Goal: Information Seeking & Learning: Learn about a topic

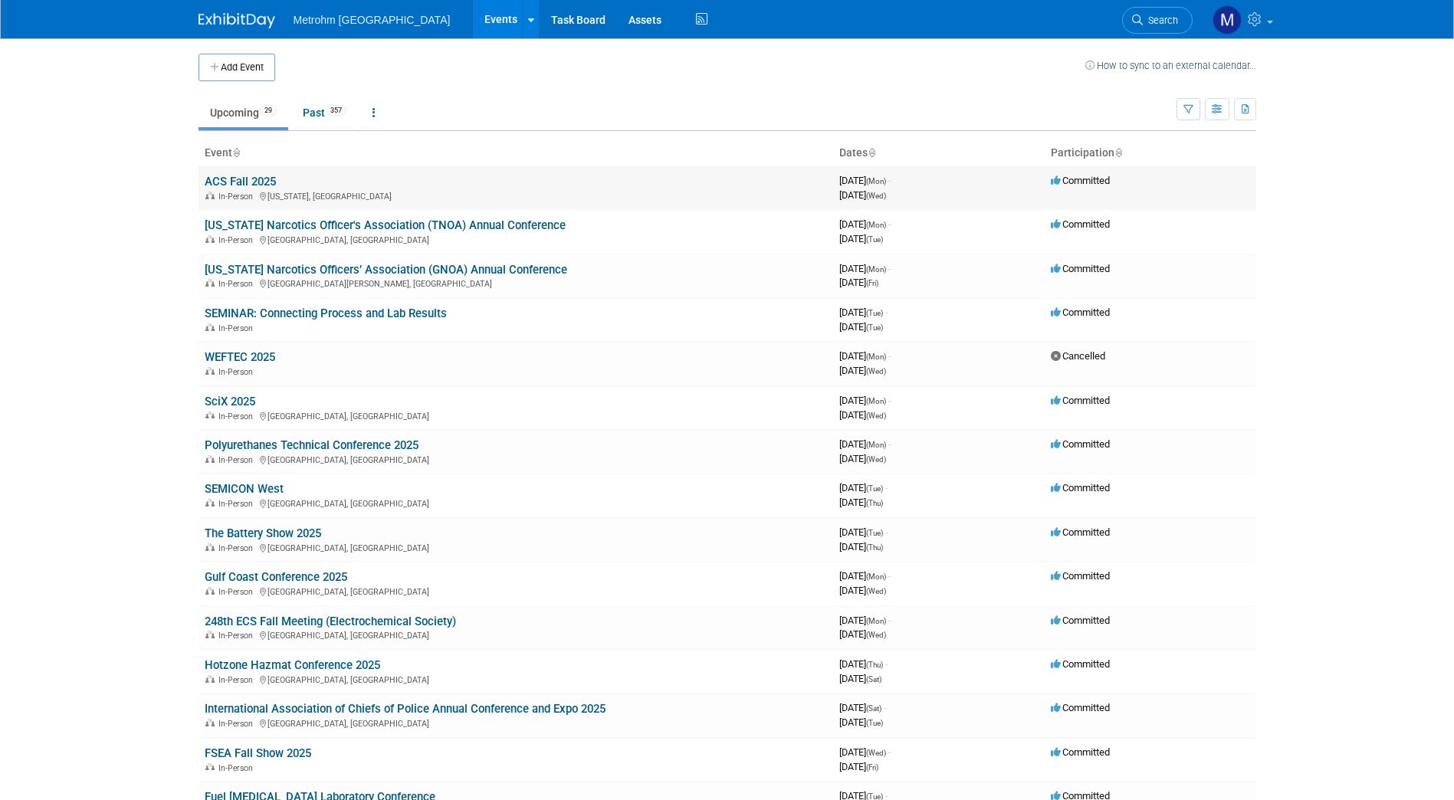
click at [251, 181] on link "ACS Fall 2025" at bounding box center [240, 182] width 71 height 14
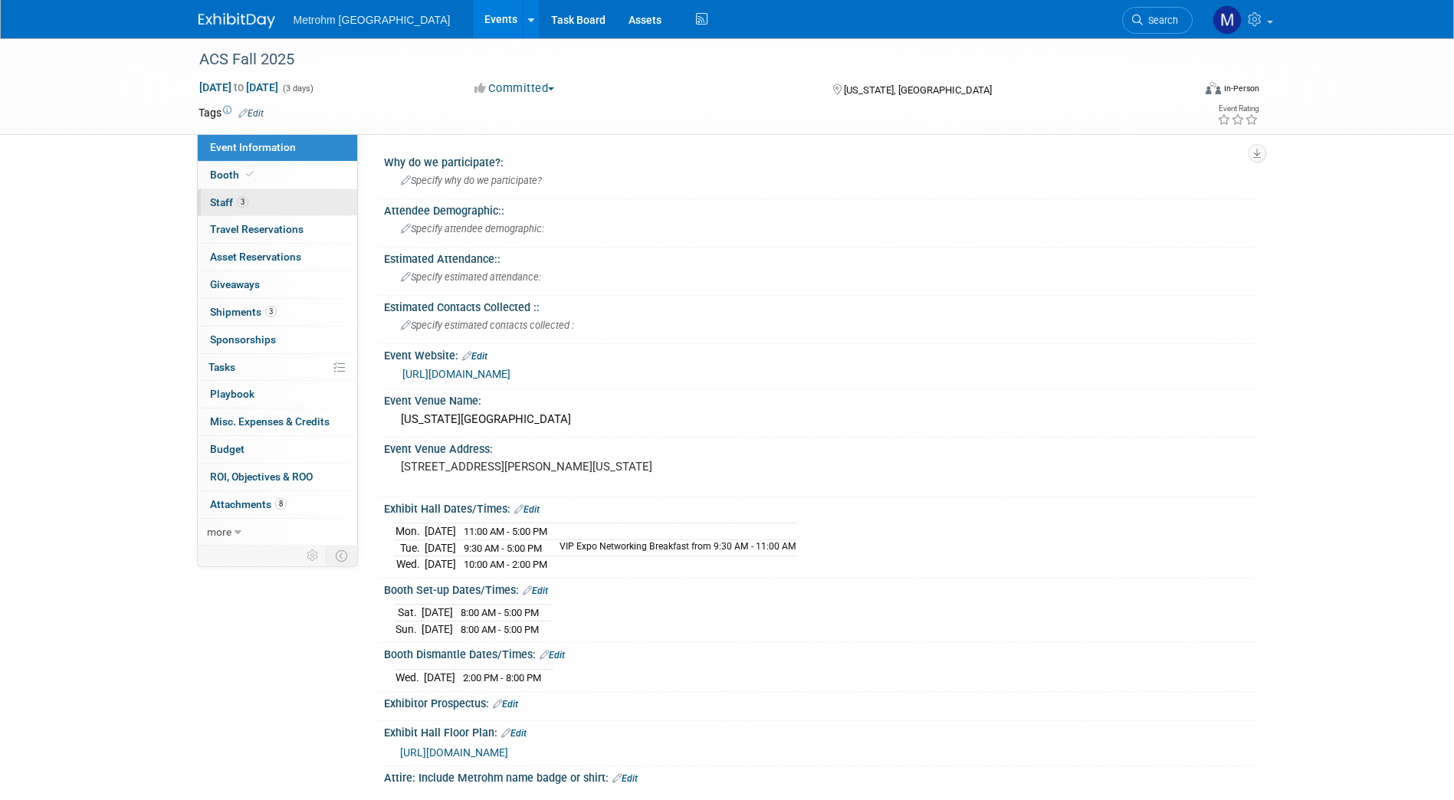
click at [274, 205] on link "3 Staff 3" at bounding box center [277, 202] width 159 height 27
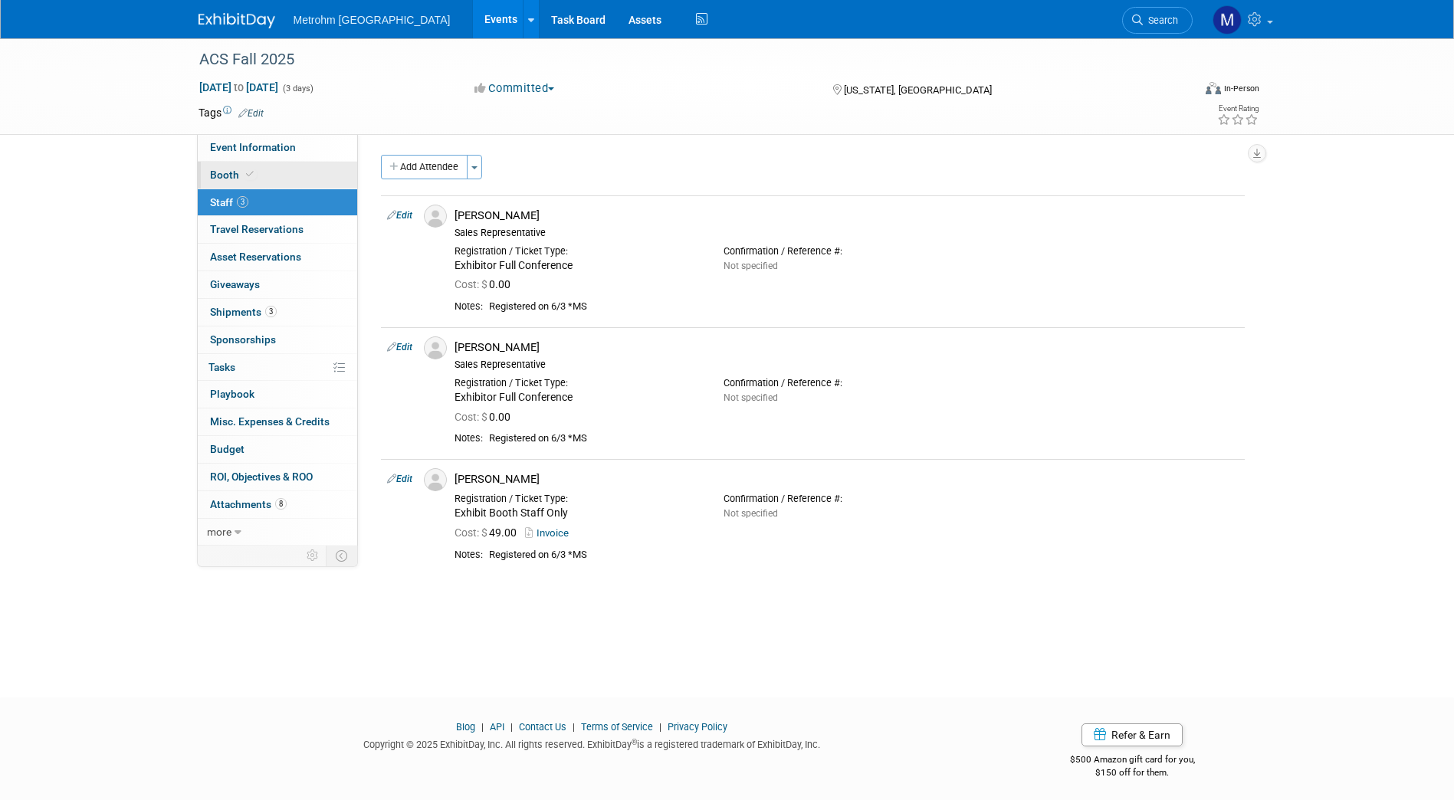
click at [271, 182] on link "Booth" at bounding box center [277, 175] width 159 height 27
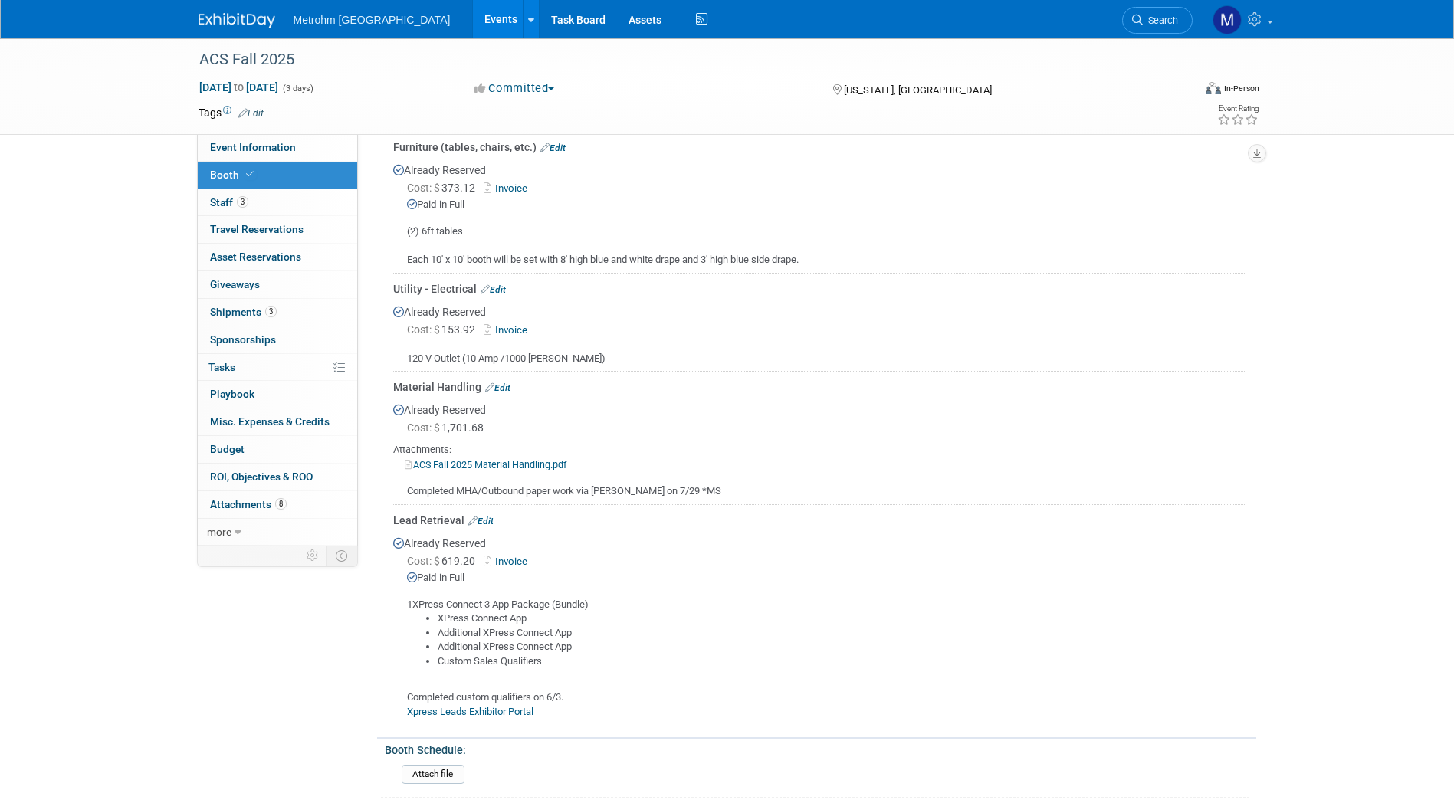
scroll to position [311, 0]
click at [524, 465] on link "ACS Fall 2025 Material Handling.pdf" at bounding box center [486, 463] width 162 height 11
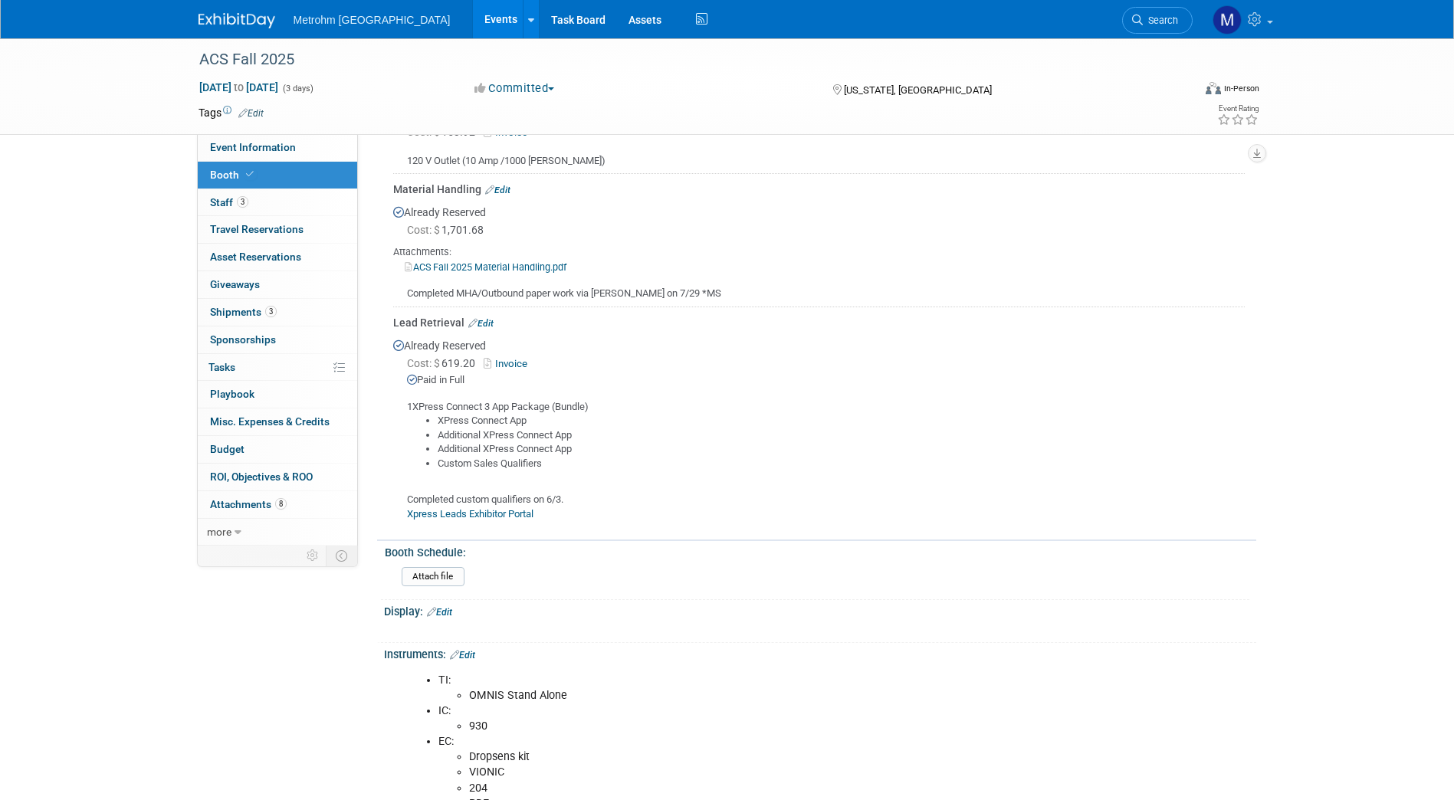
scroll to position [509, 0]
click at [231, 304] on link "3 Shipments 3" at bounding box center [277, 312] width 159 height 27
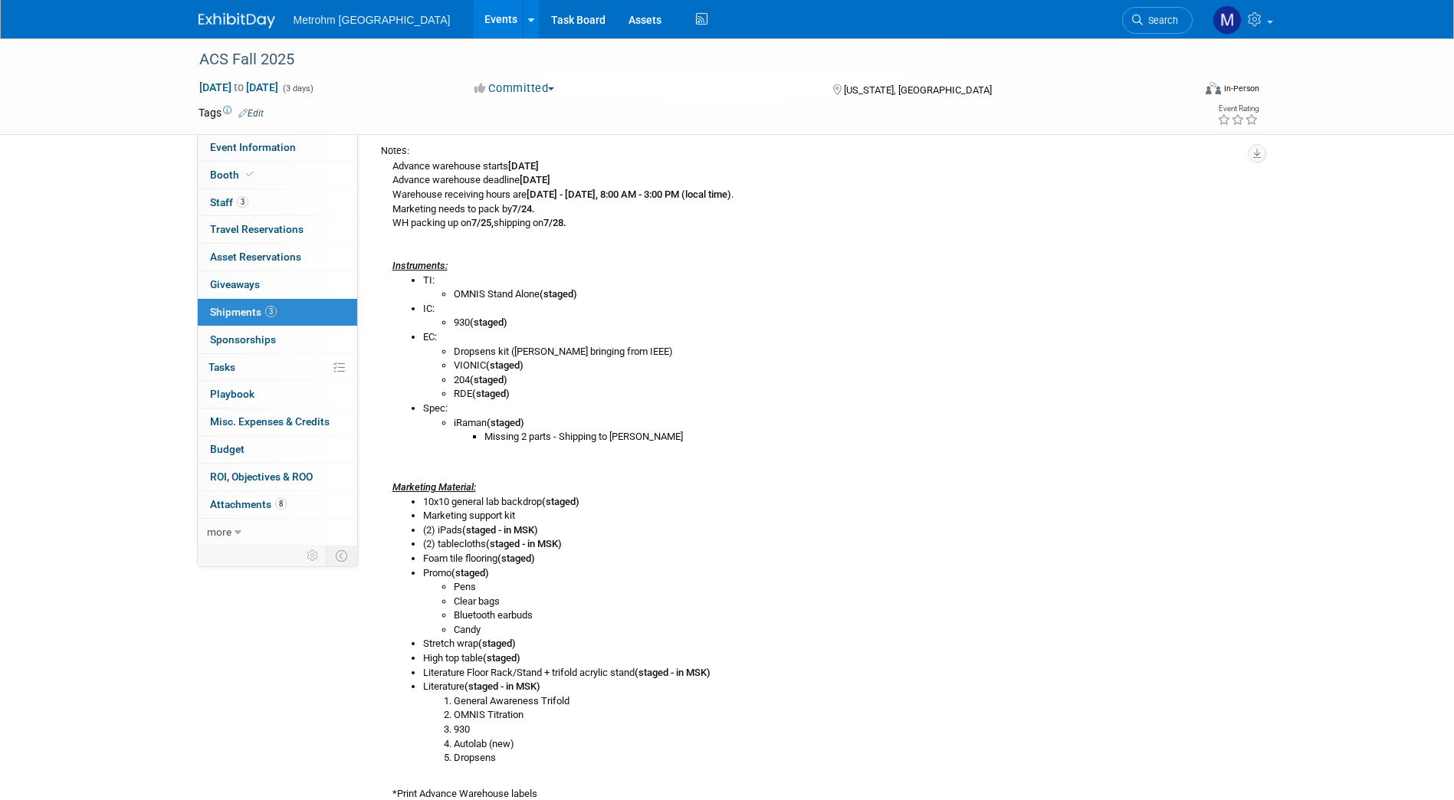
scroll to position [285, 0]
click at [254, 15] on img at bounding box center [237, 20] width 77 height 15
